Goal: Register for event/course

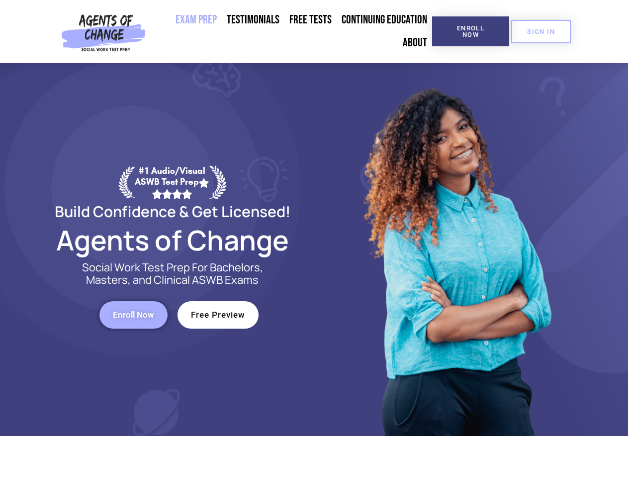
click at [314, 239] on div at bounding box center [456, 249] width 284 height 373
click at [471, 31] on span "Enroll Now" at bounding box center [470, 31] width 45 height 13
click at [541, 31] on span "SIGN IN" at bounding box center [541, 31] width 28 height 6
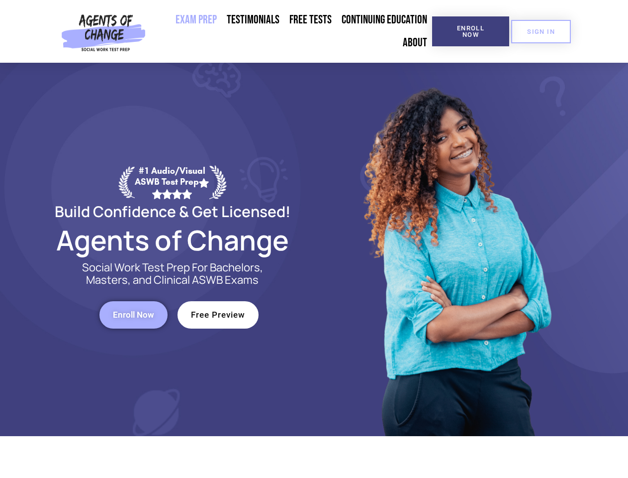
click at [133, 314] on span "Enroll Now" at bounding box center [133, 314] width 41 height 8
click at [218, 314] on span "Free Preview" at bounding box center [218, 314] width 54 height 8
